Goal: Task Accomplishment & Management: Manage account settings

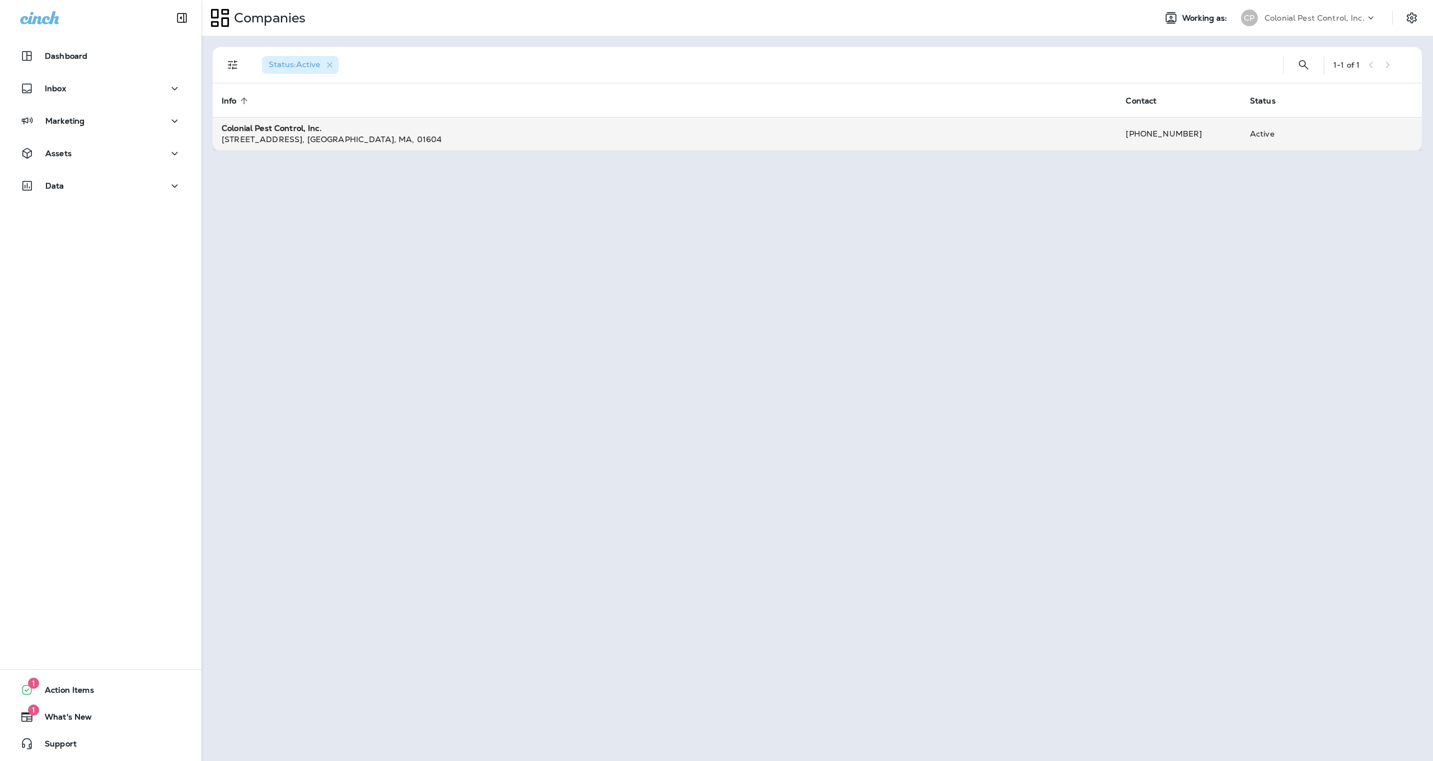
click at [376, 134] on div "[STREET_ADDRESS] , [GEOGRAPHIC_DATA] , [GEOGRAPHIC_DATA] , 01604" at bounding box center [665, 139] width 886 height 11
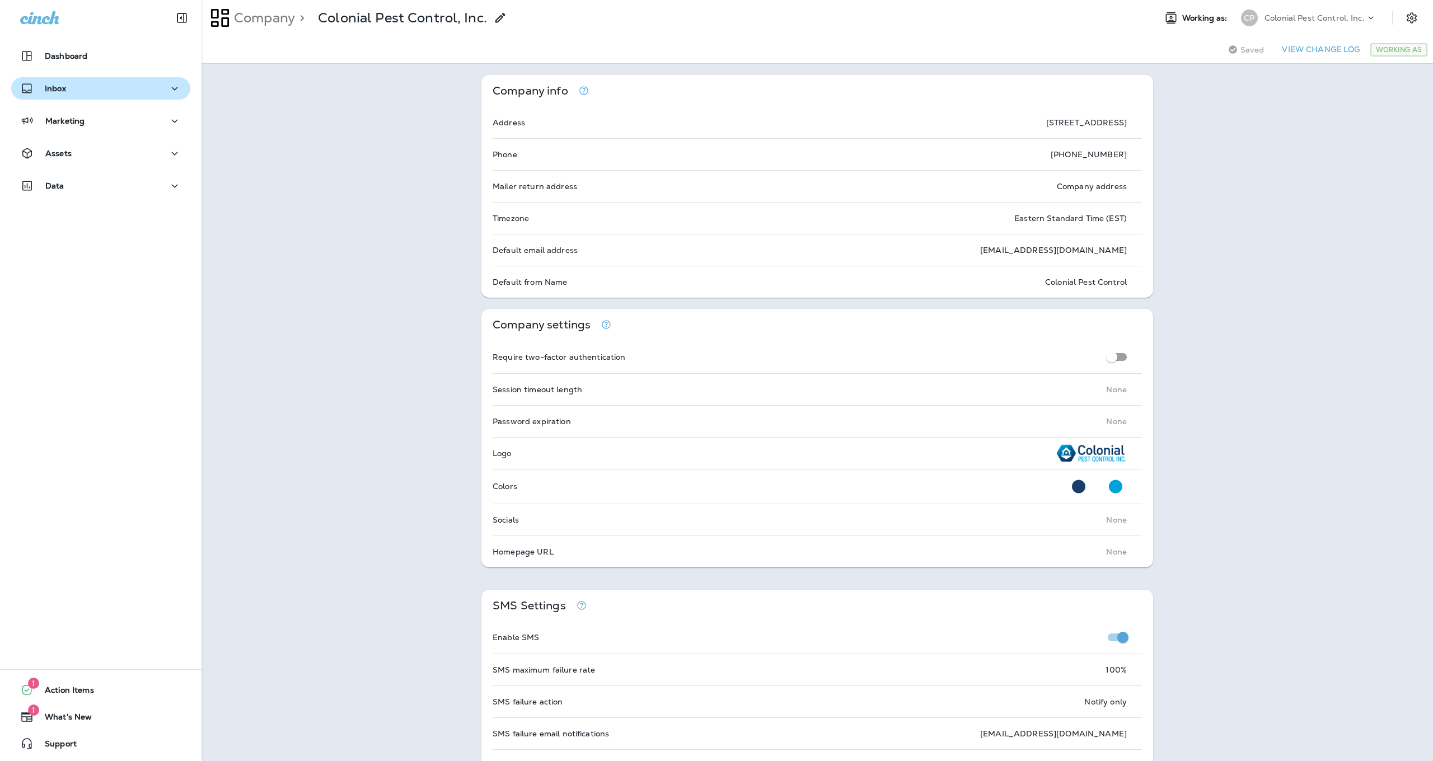
click at [180, 87] on icon "button" at bounding box center [174, 89] width 13 height 14
click at [117, 118] on div "Text Messages" at bounding box center [101, 117] width 170 height 17
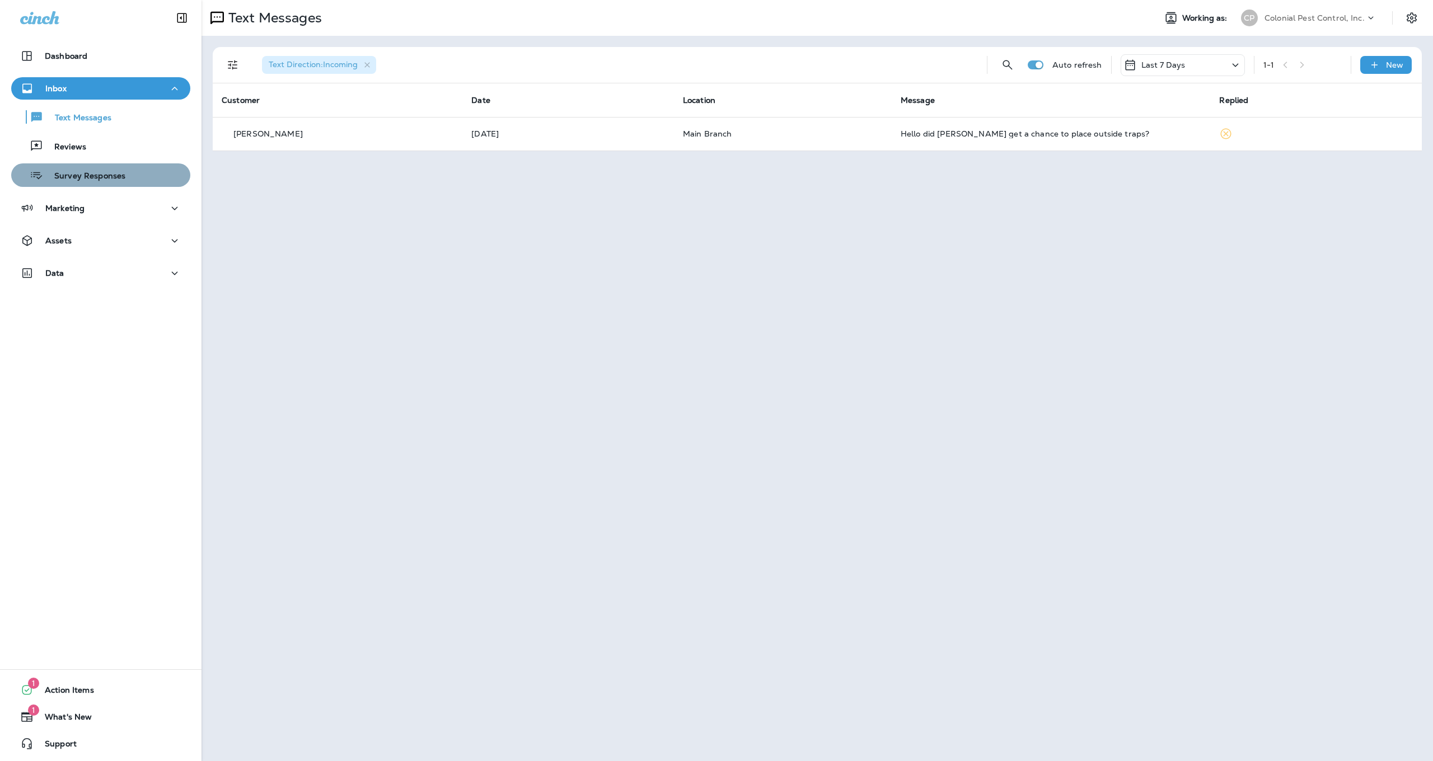
click at [80, 181] on p "Survey Responses" at bounding box center [84, 176] width 82 height 11
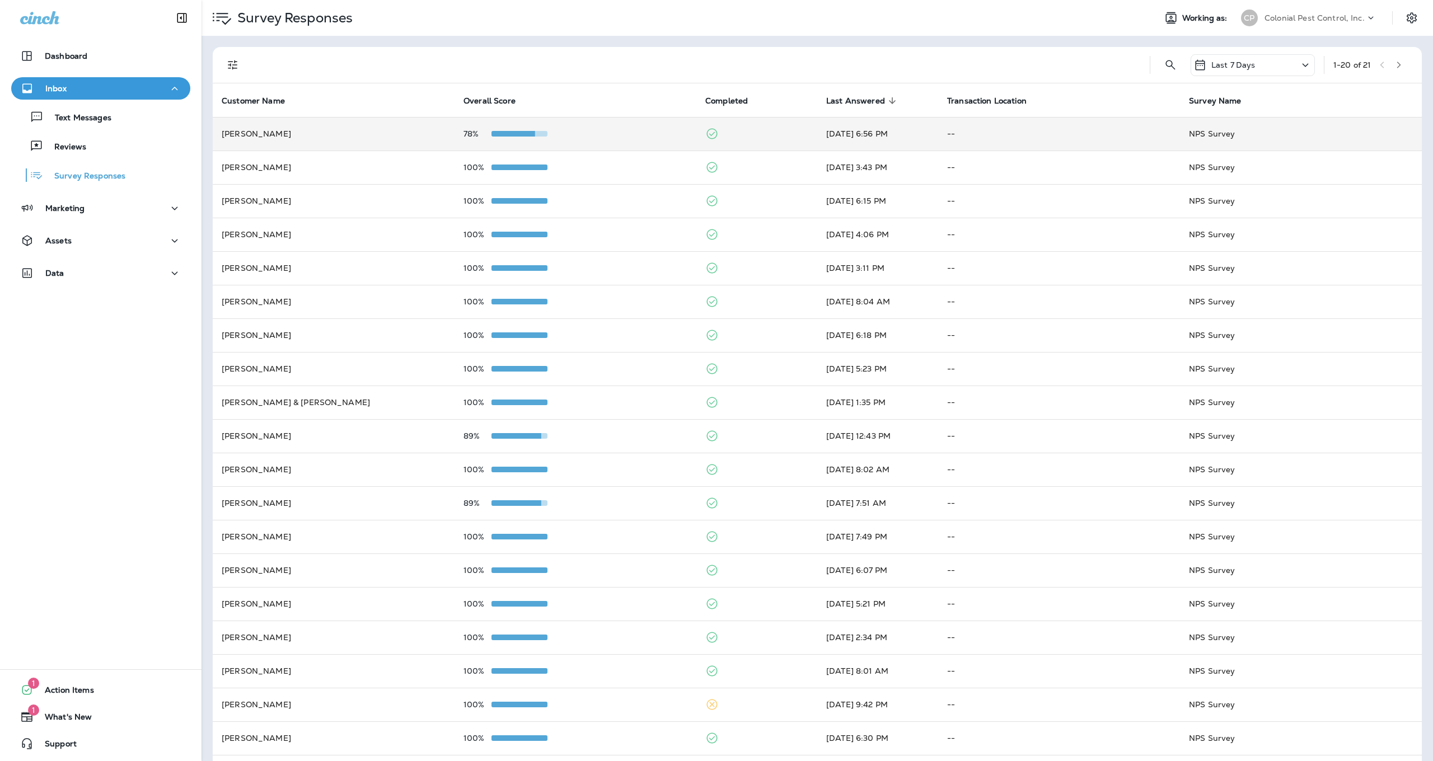
click at [464, 129] on p "78%" at bounding box center [477, 133] width 28 height 9
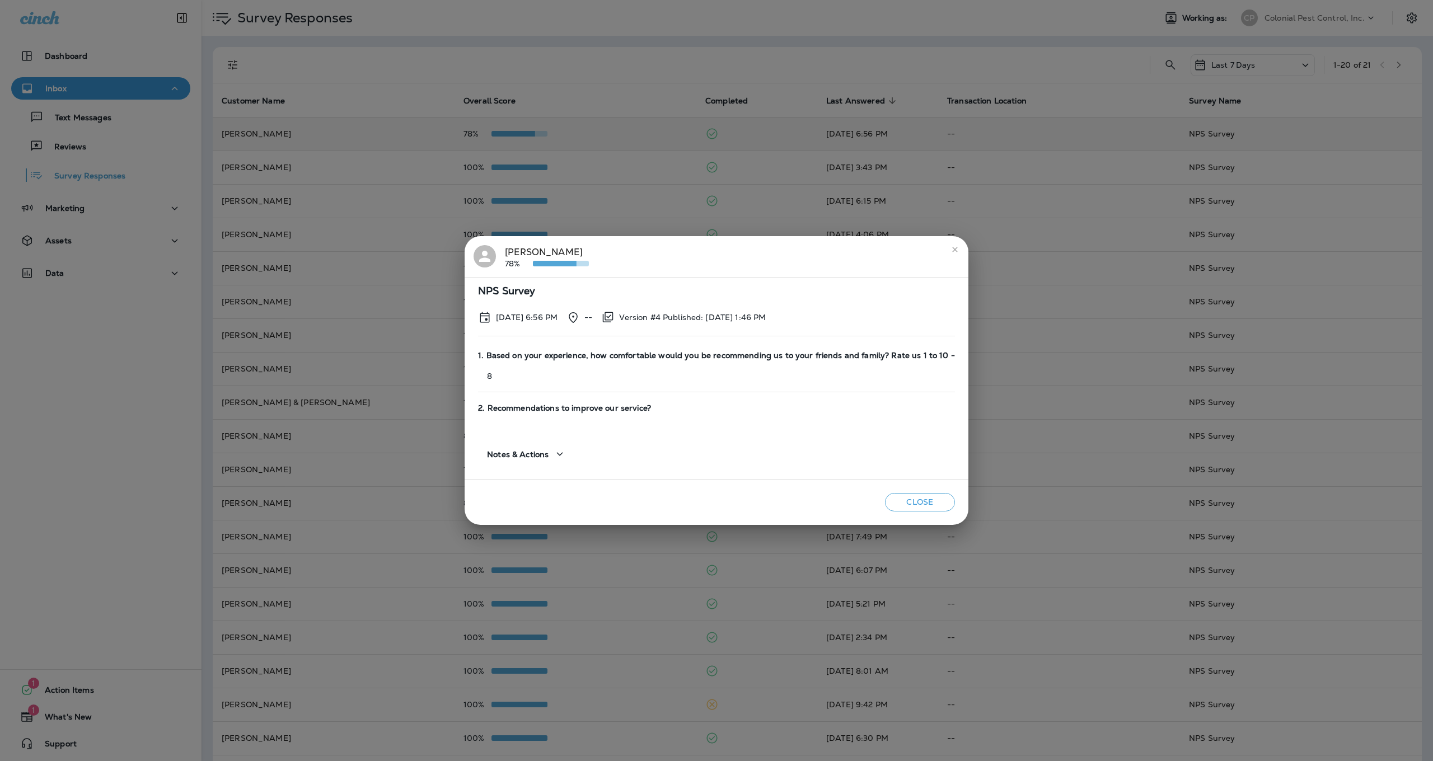
click at [464, 124] on div "[PERSON_NAME] 78% NPS Survey [DATE] 6:56 PM -- Version #4 Published: [DATE] 1:4…" at bounding box center [716, 380] width 1433 height 761
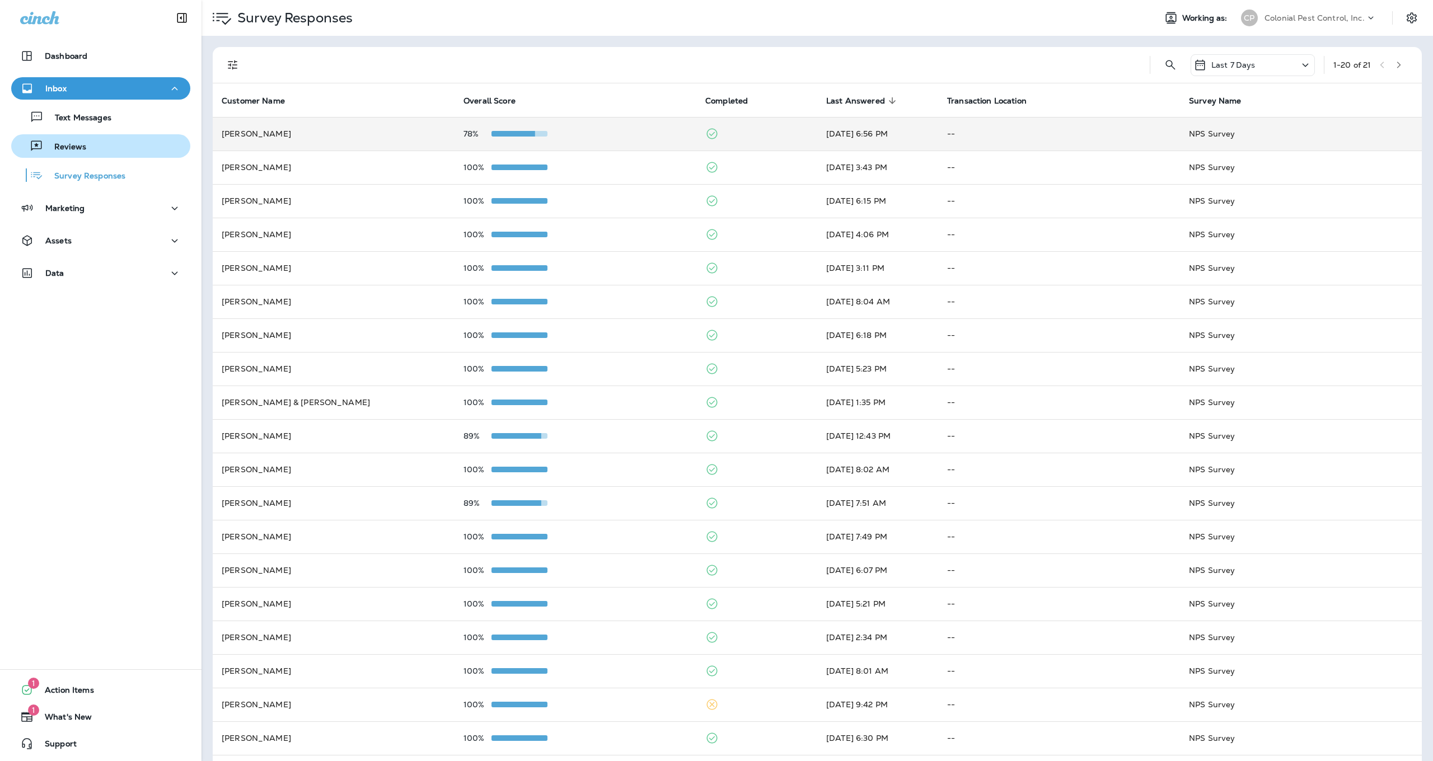
click at [96, 144] on div "Reviews" at bounding box center [101, 146] width 170 height 17
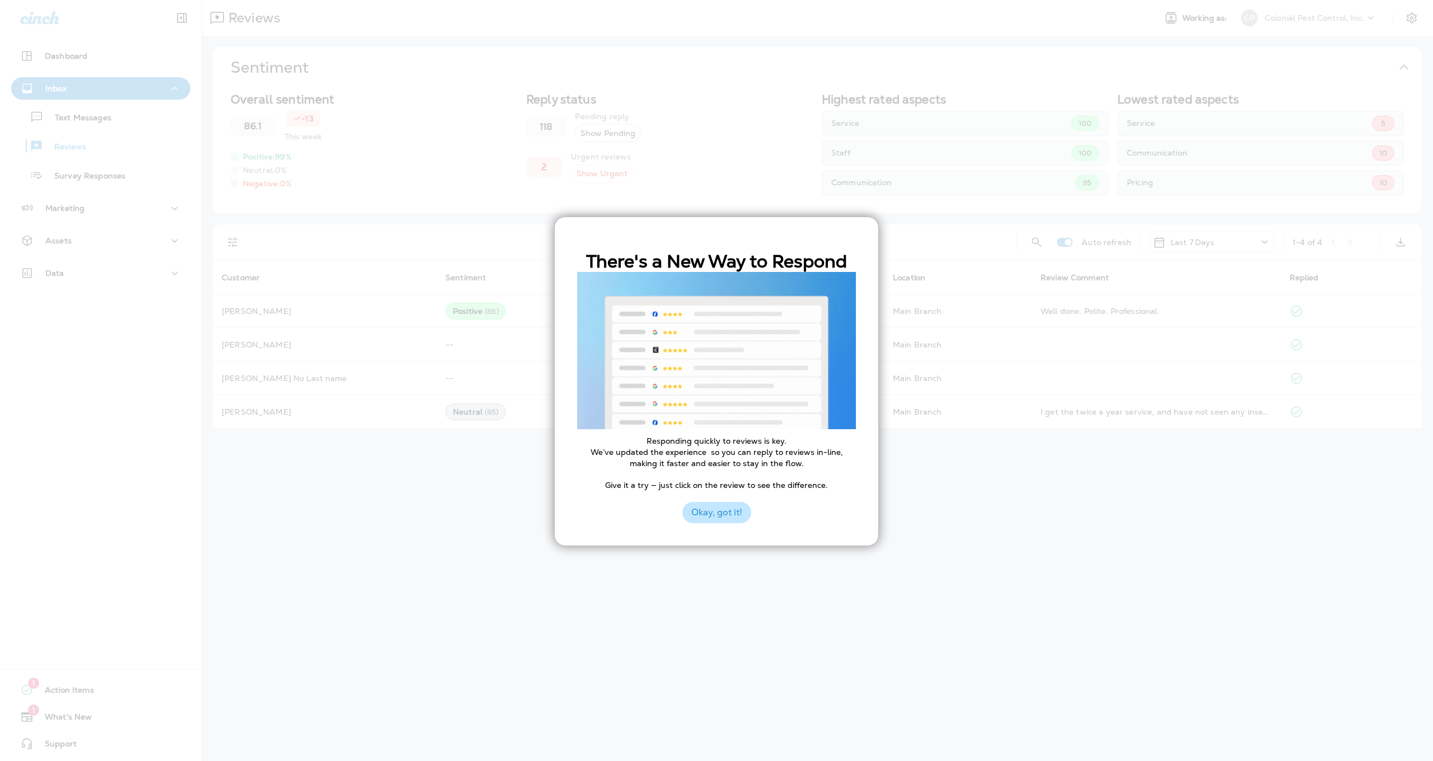
click at [720, 510] on button "Okay, got it!" at bounding box center [716, 512] width 69 height 21
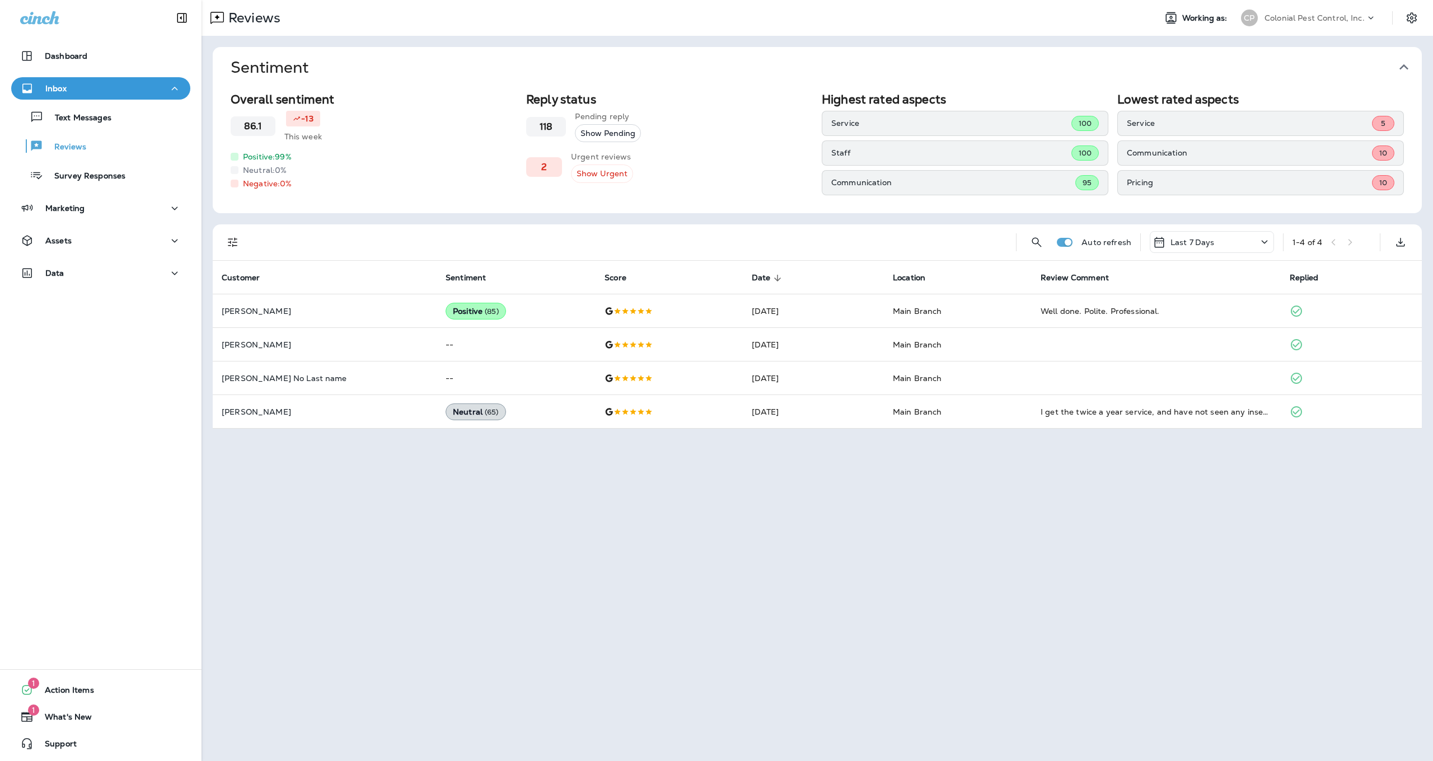
click at [607, 181] on button "Show Urgent" at bounding box center [602, 174] width 62 height 18
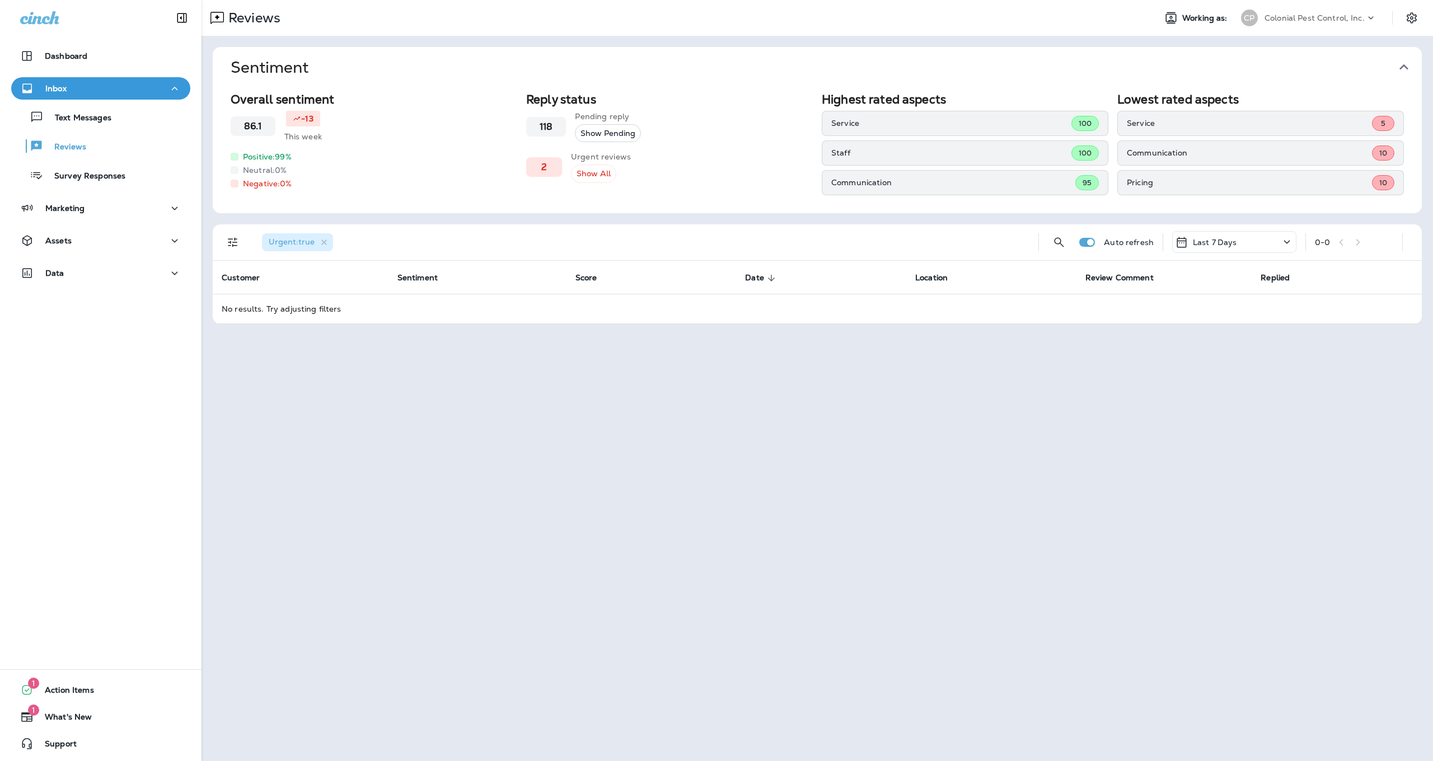
click at [547, 129] on h3 "118" at bounding box center [546, 126] width 13 height 11
click at [594, 135] on button "Show Pending" at bounding box center [608, 133] width 66 height 18
click at [1259, 251] on div "Last 7 Days" at bounding box center [1234, 242] width 124 height 22
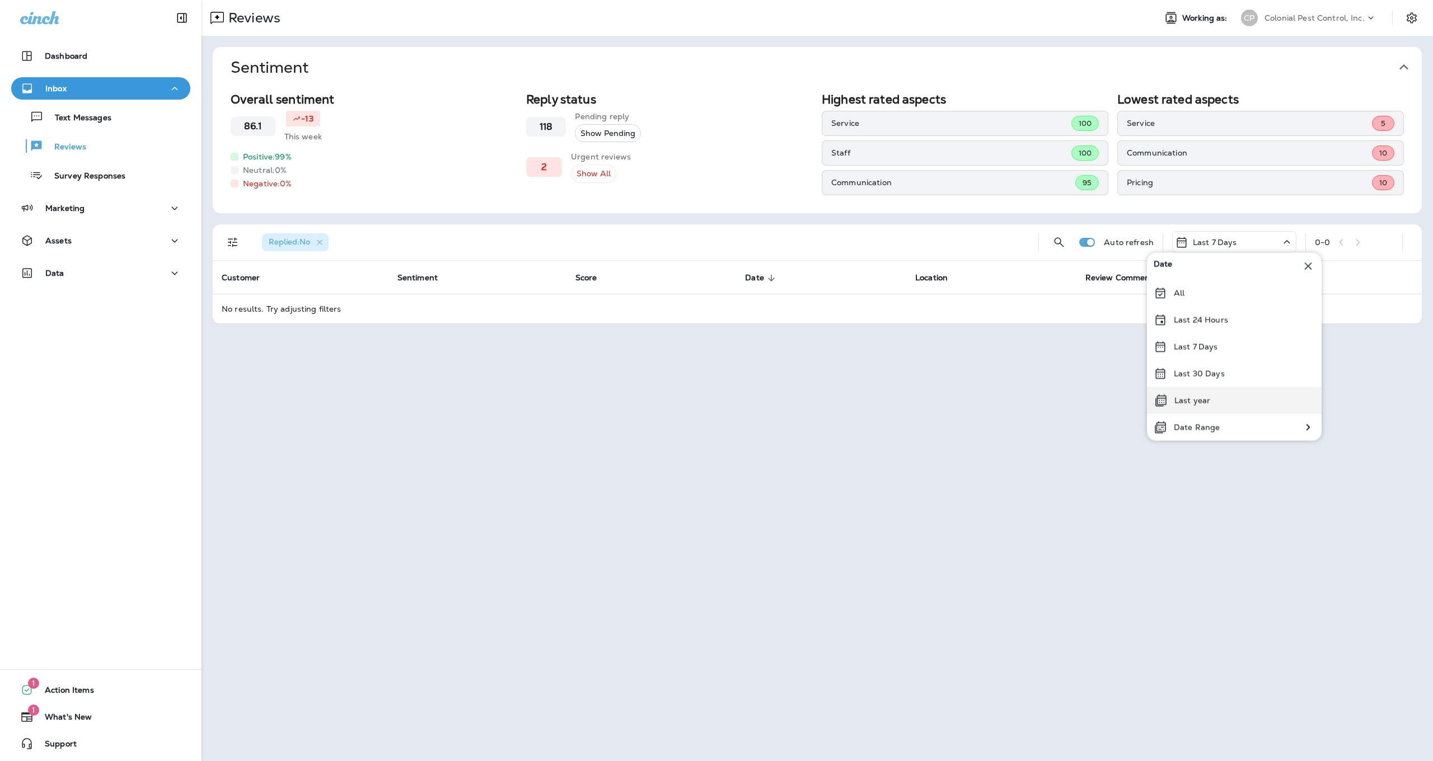
click at [1203, 390] on div "Last year" at bounding box center [1234, 400] width 175 height 27
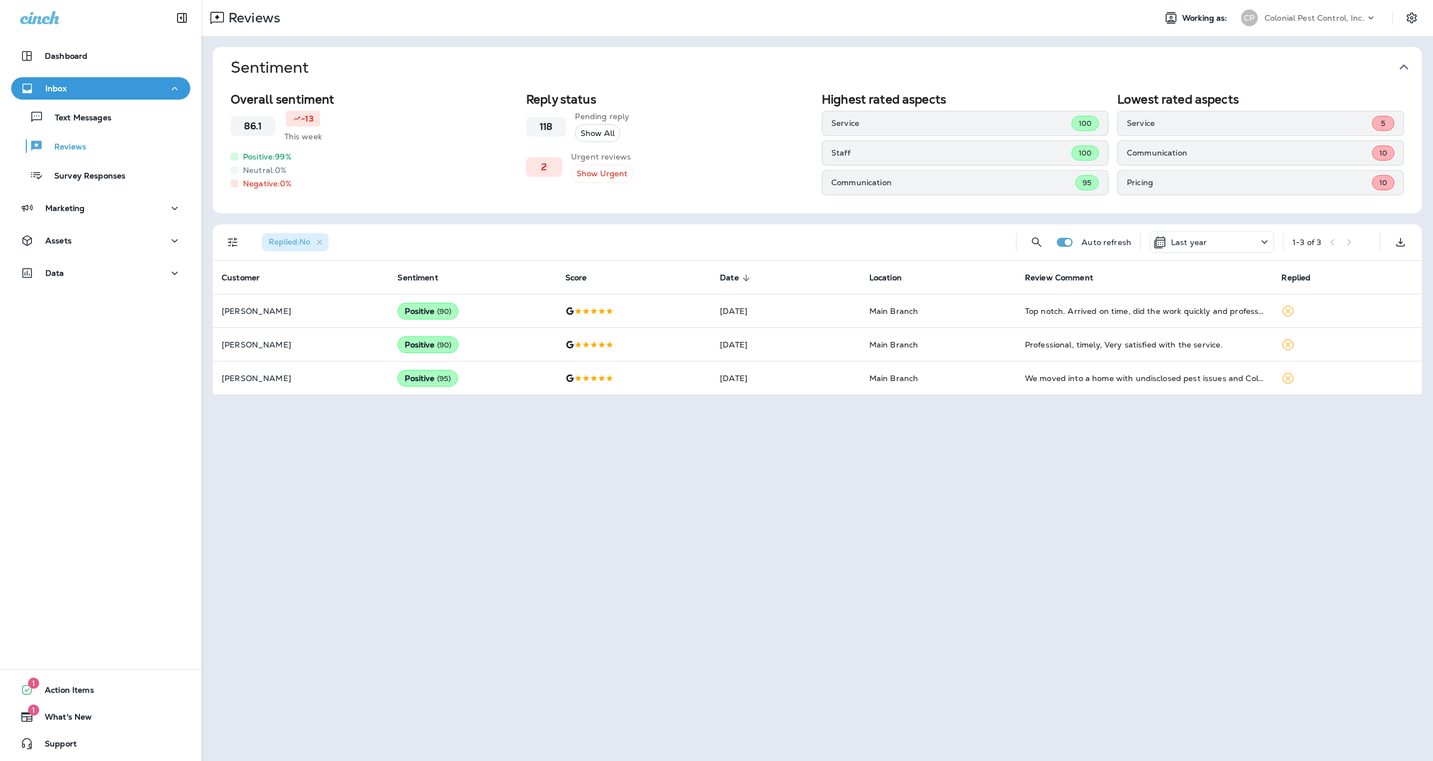
click at [603, 179] on button "Show Urgent" at bounding box center [602, 174] width 62 height 18
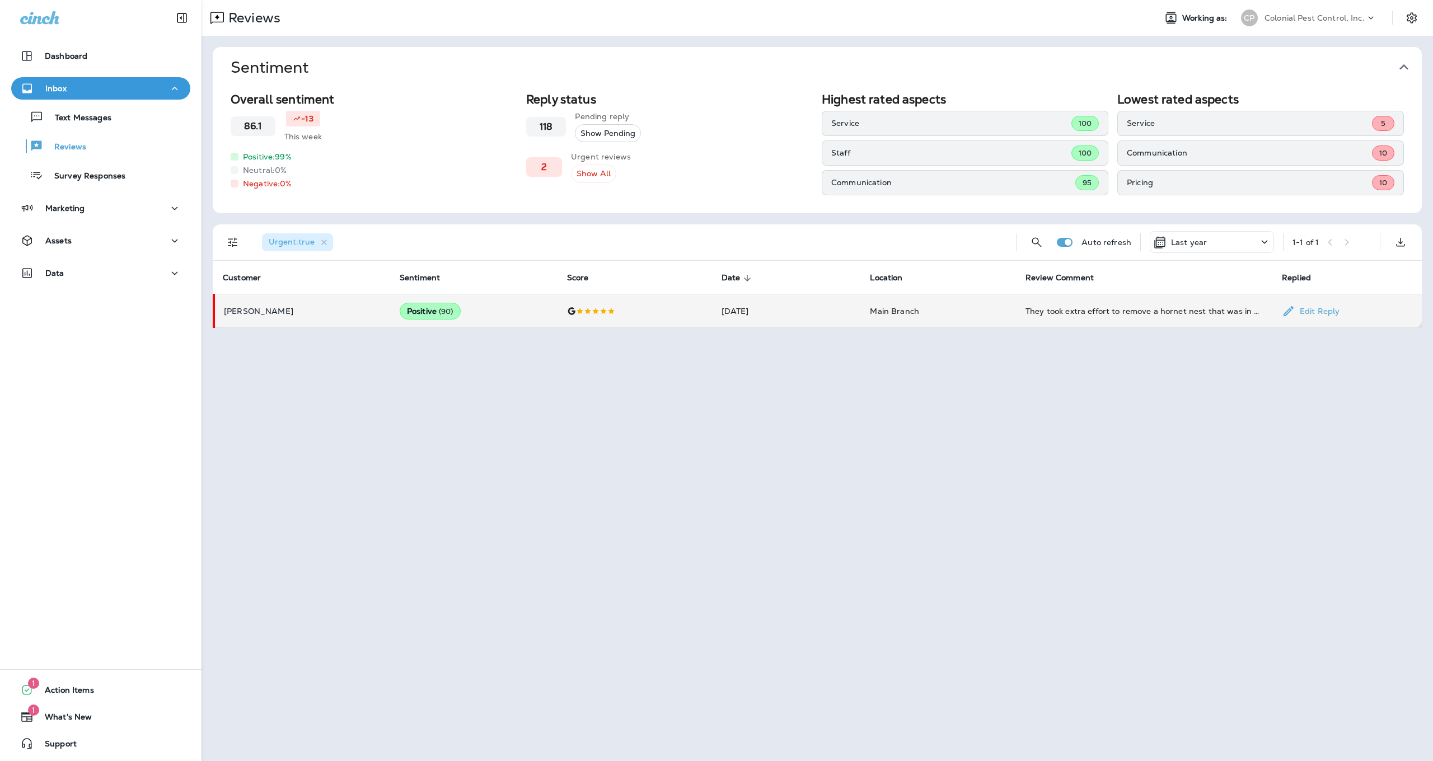
click at [728, 301] on td "[DATE]" at bounding box center [786, 311] width 149 height 34
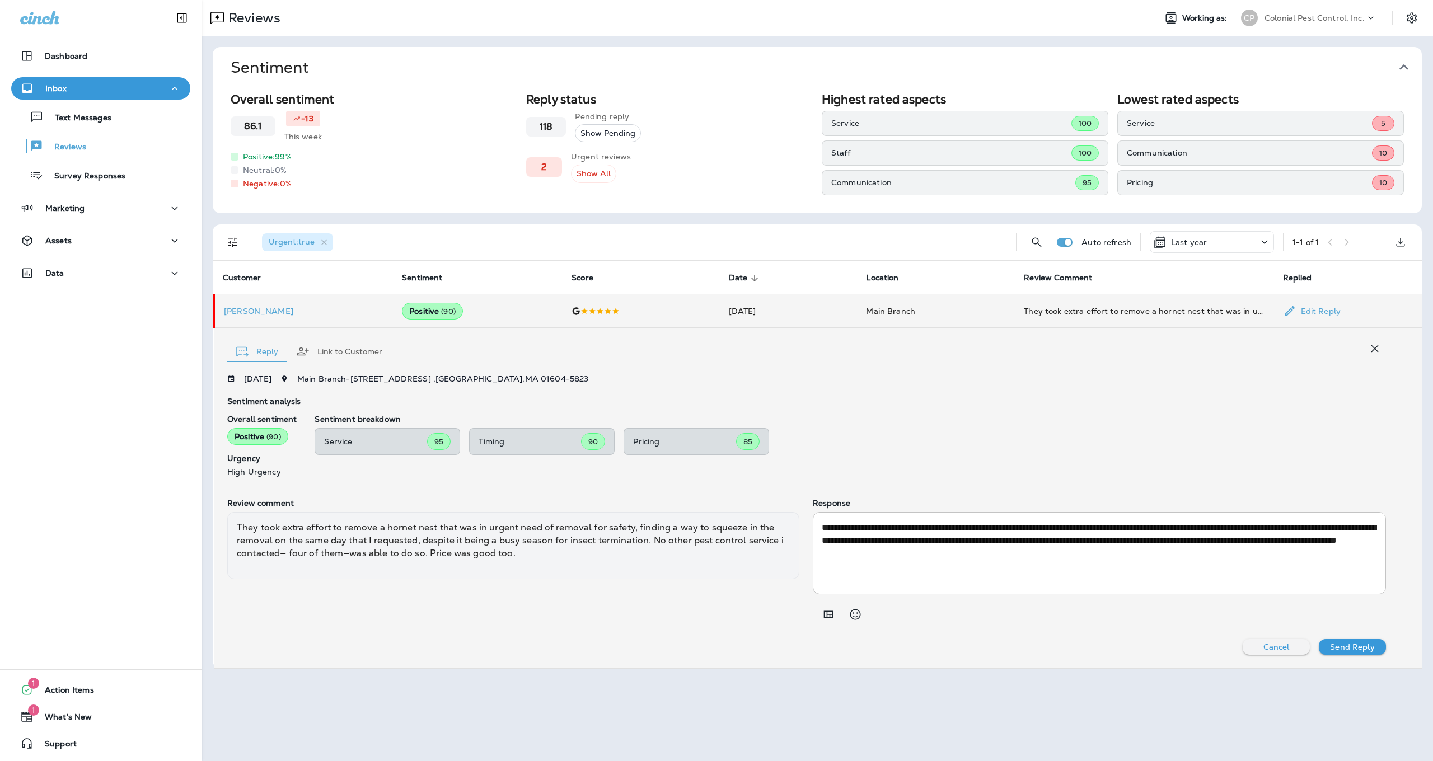
click at [728, 301] on td "[DATE]" at bounding box center [789, 311] width 138 height 34
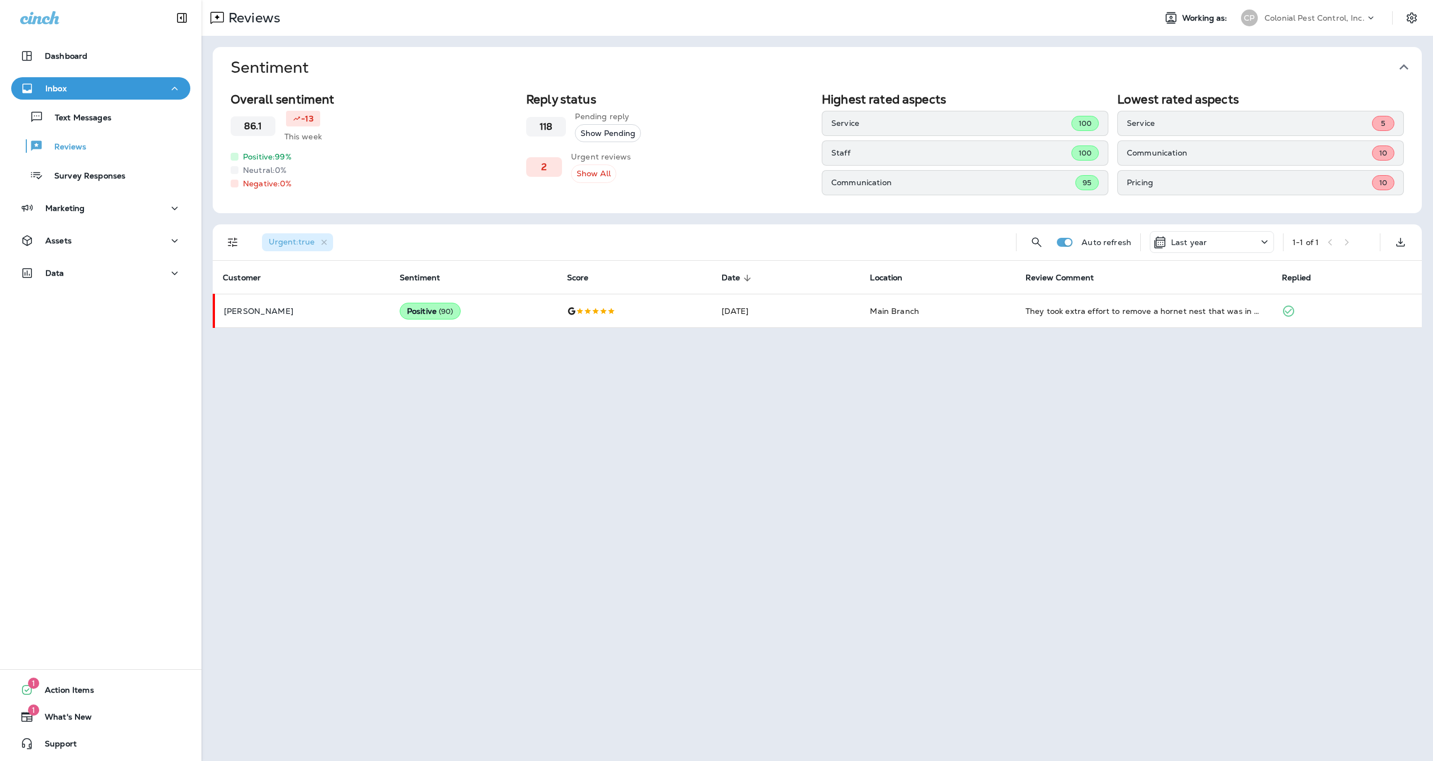
click at [637, 199] on div "Overall sentiment 86.1 -13 This week Positive: 99 % Neutral: 0 % Negative: 0 % …" at bounding box center [817, 150] width 1209 height 125
click at [327, 240] on icon "button" at bounding box center [325, 243] width 10 height 10
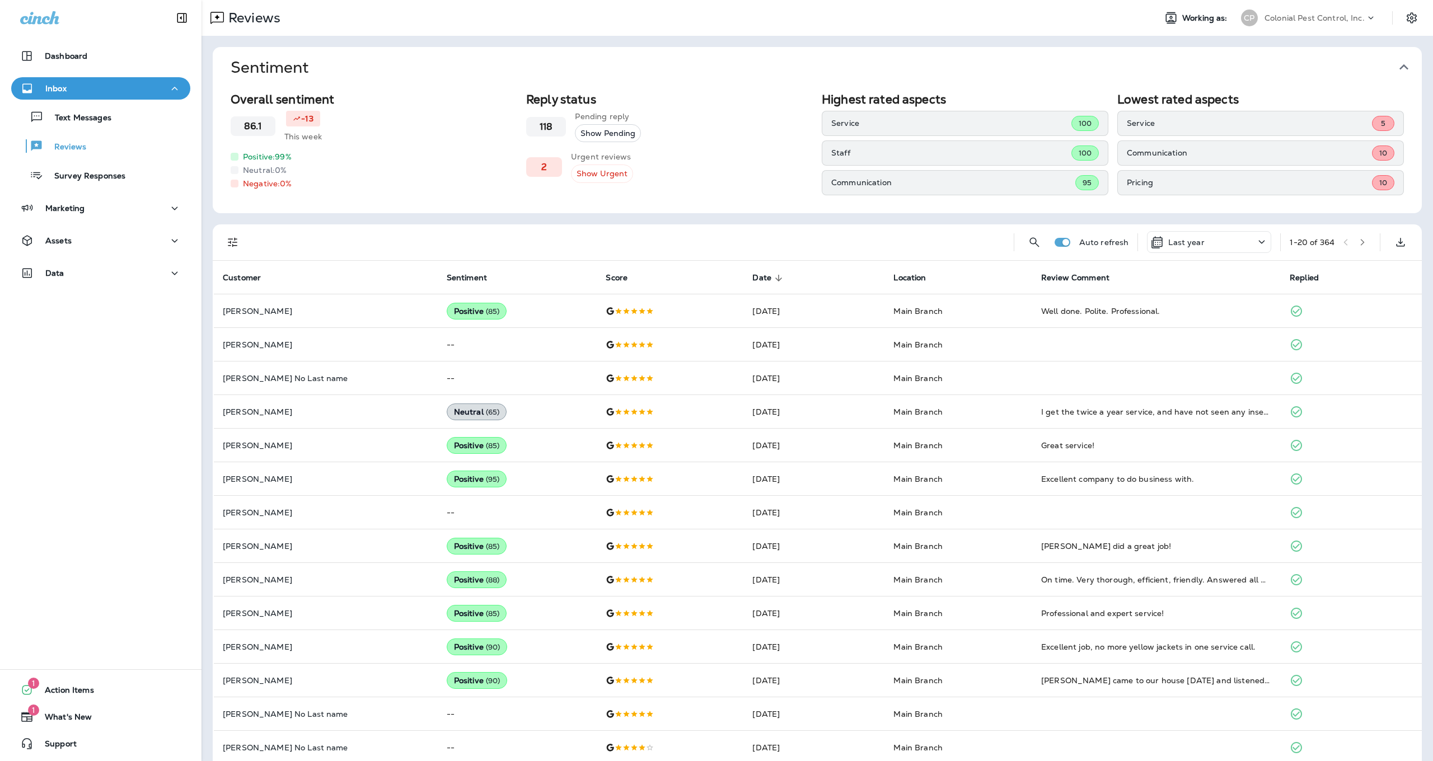
click at [255, 127] on h3 "86.1" at bounding box center [253, 126] width 18 height 11
click at [128, 150] on div "Reviews" at bounding box center [101, 146] width 170 height 17
click at [1407, 69] on icon "button" at bounding box center [1403, 67] width 9 height 6
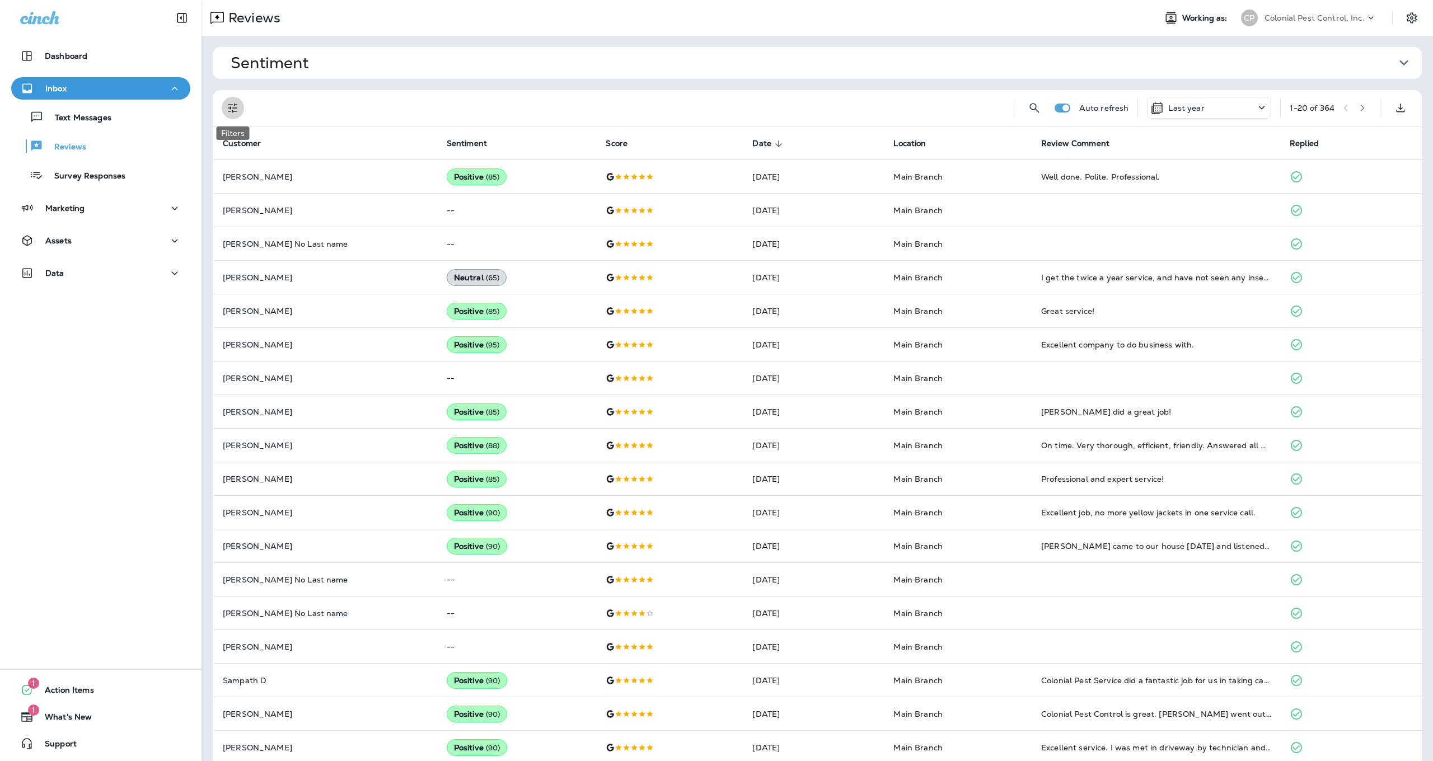
click at [233, 110] on icon "Filters" at bounding box center [232, 107] width 13 height 13
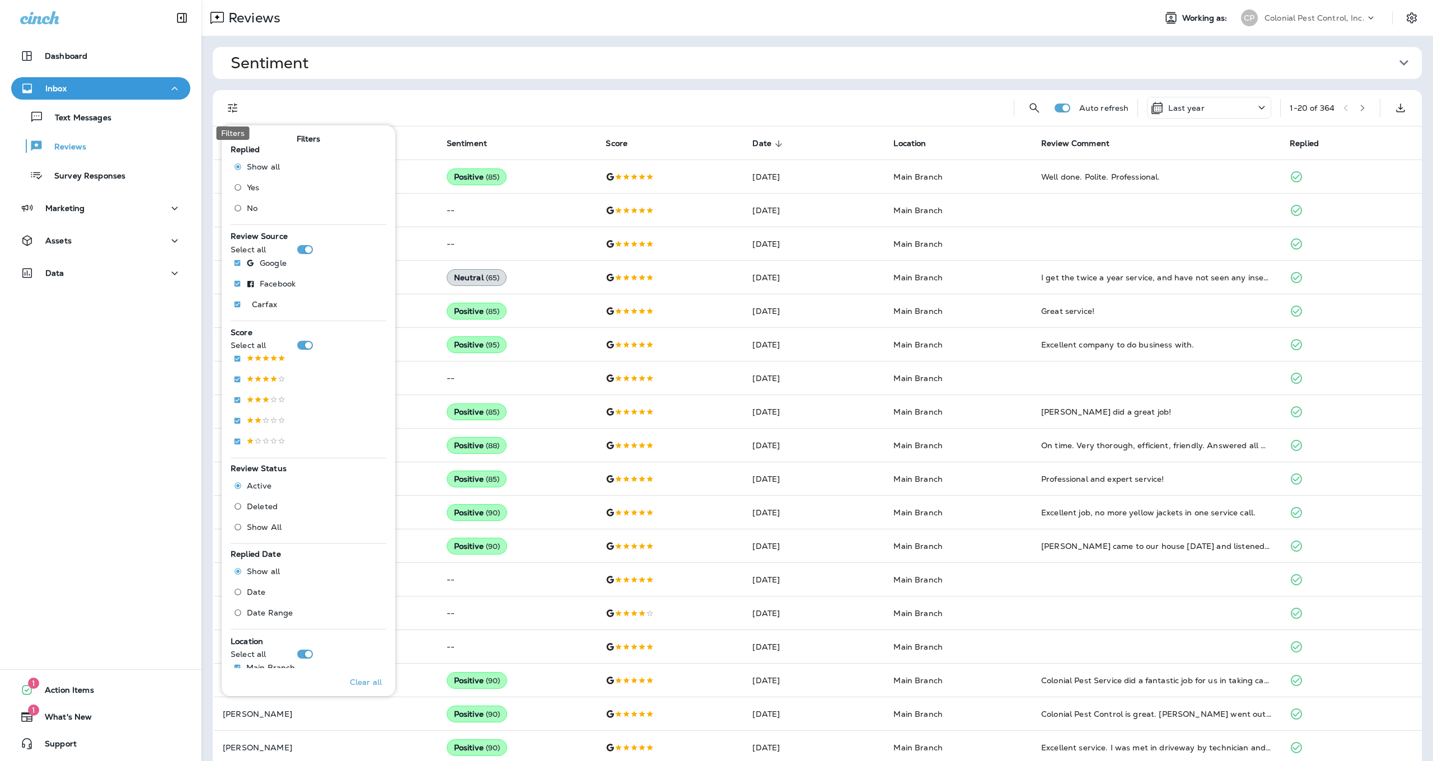
click at [229, 111] on icon "Filters" at bounding box center [233, 108] width 10 height 10
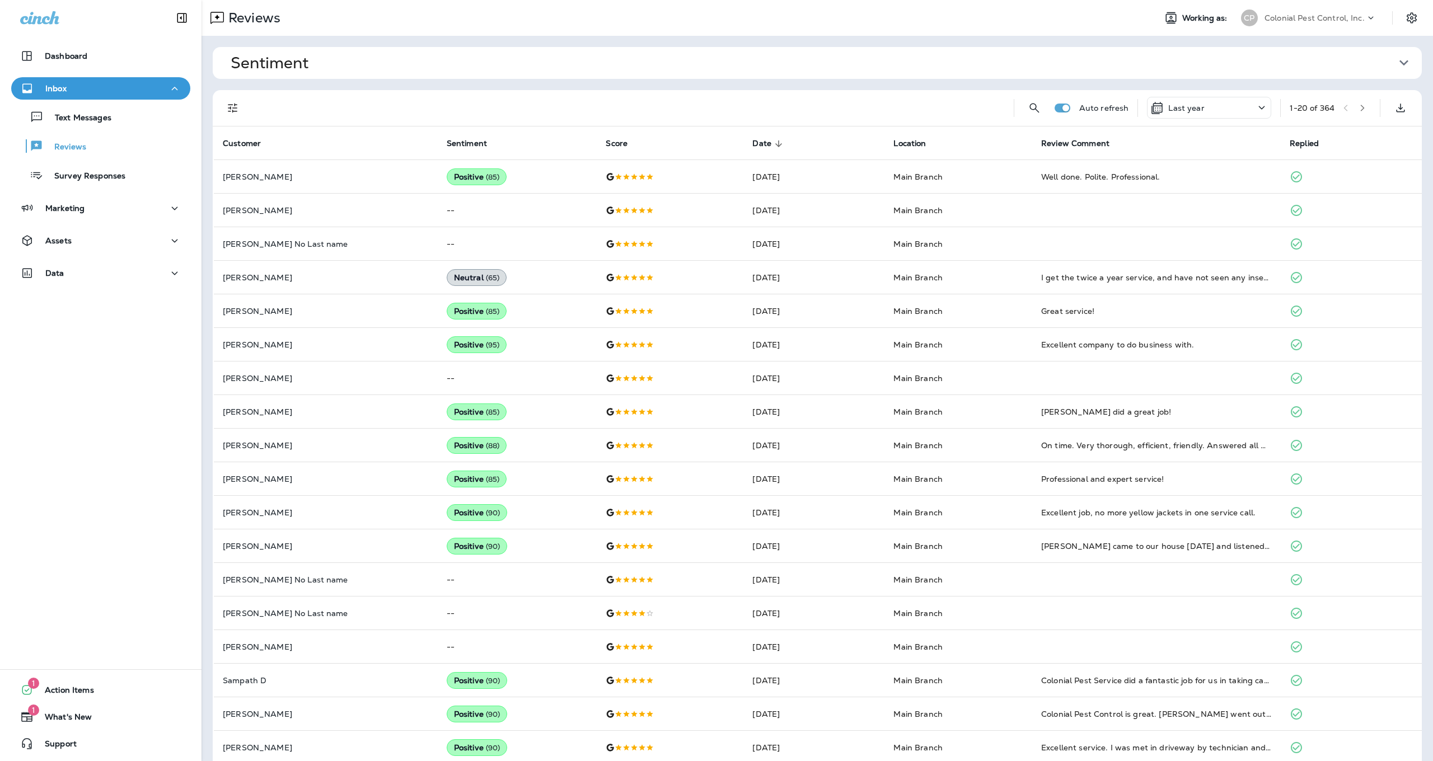
click at [210, 85] on div "Sentiment Overall sentiment 86.1 -13 This week Positive: 99 % Neutral: 0 % Nega…" at bounding box center [816, 439] width 1231 height 807
click at [114, 123] on div "Text Messages" at bounding box center [101, 117] width 170 height 17
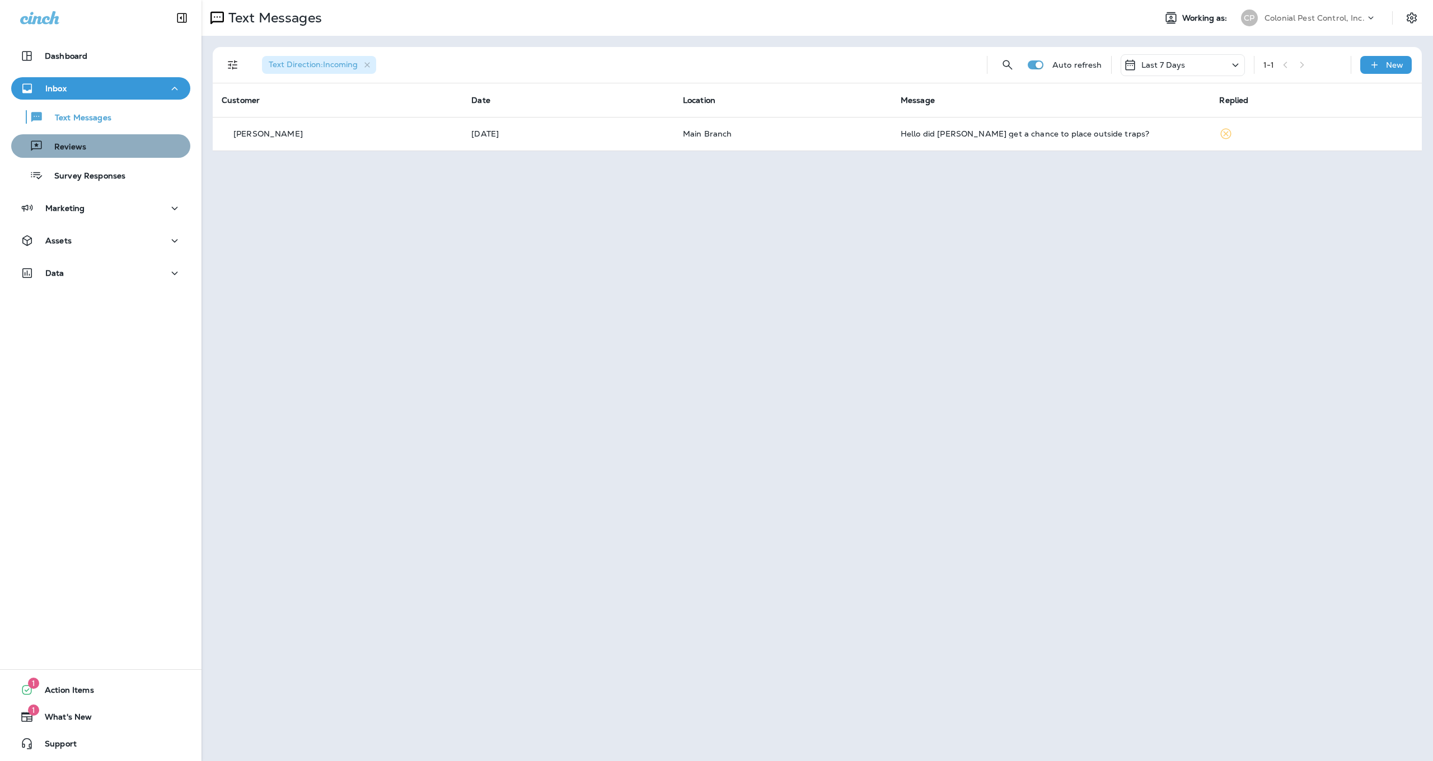
click at [90, 152] on div "Reviews" at bounding box center [101, 146] width 170 height 17
